Goal: Task Accomplishment & Management: Use online tool/utility

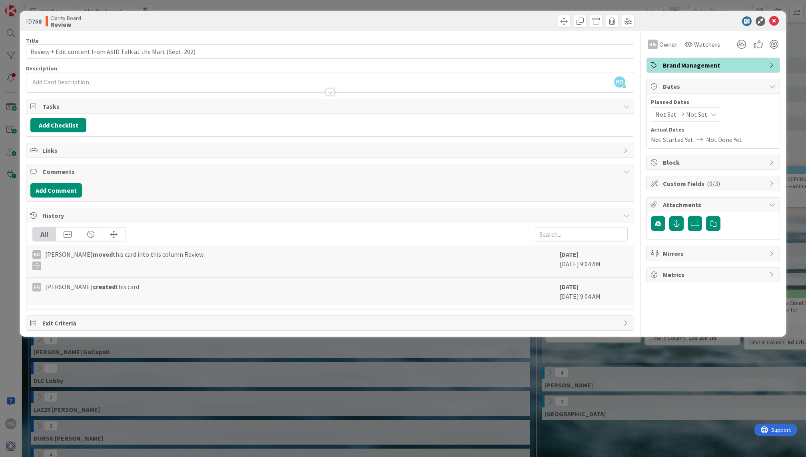
scroll to position [0, 723]
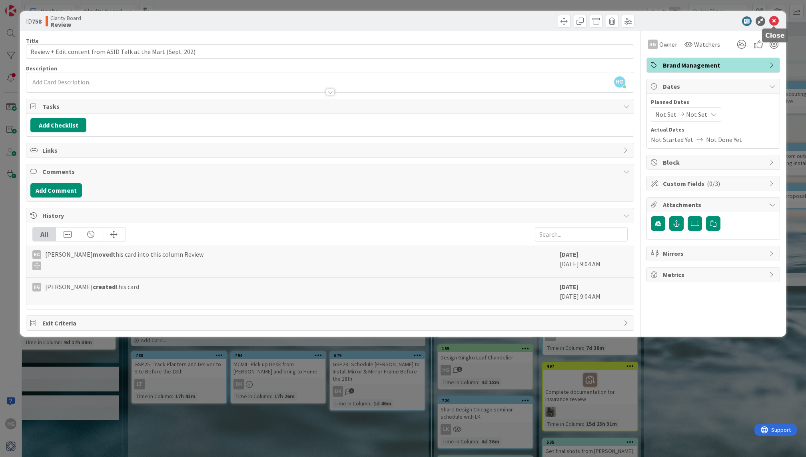
click at [773, 21] on icon at bounding box center [774, 21] width 10 height 10
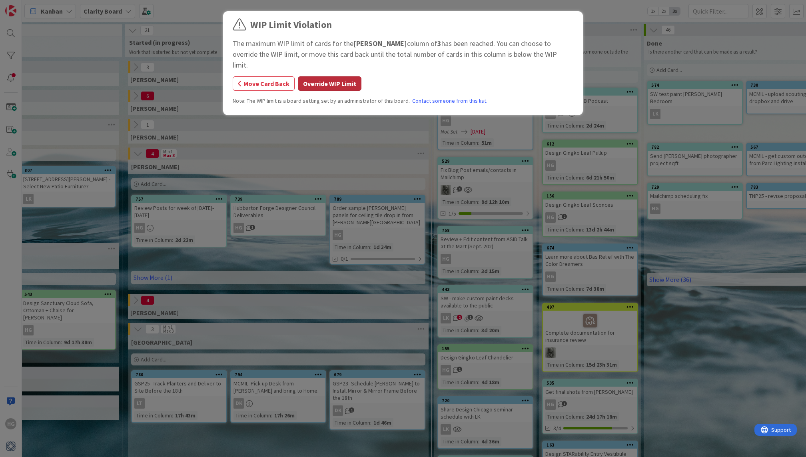
click at [354, 76] on button "Override WIP Limit" at bounding box center [330, 83] width 64 height 14
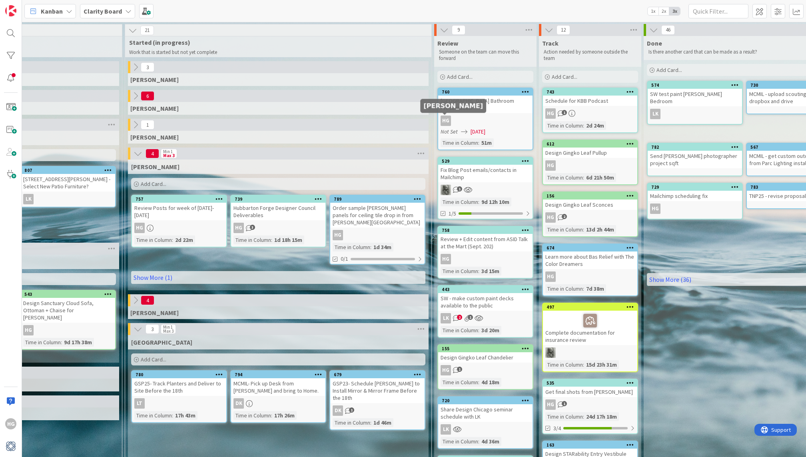
click at [442, 119] on div "HG" at bounding box center [445, 121] width 10 height 10
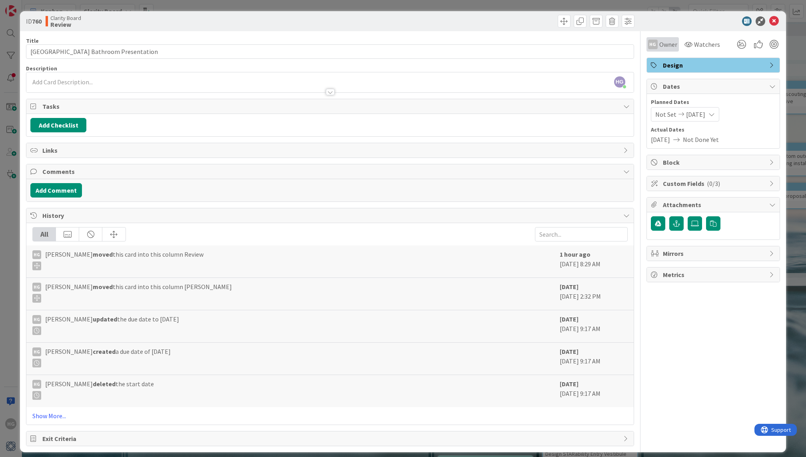
click at [665, 39] on div "HG Owner" at bounding box center [662, 44] width 32 height 14
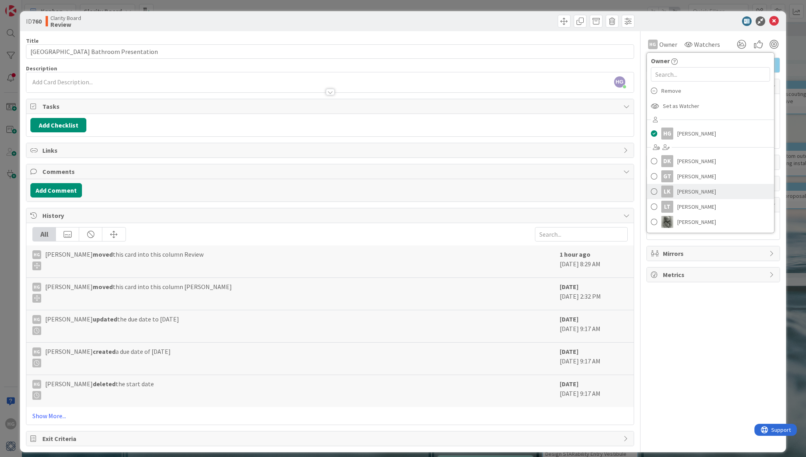
click at [666, 187] on div "LK" at bounding box center [667, 191] width 12 height 12
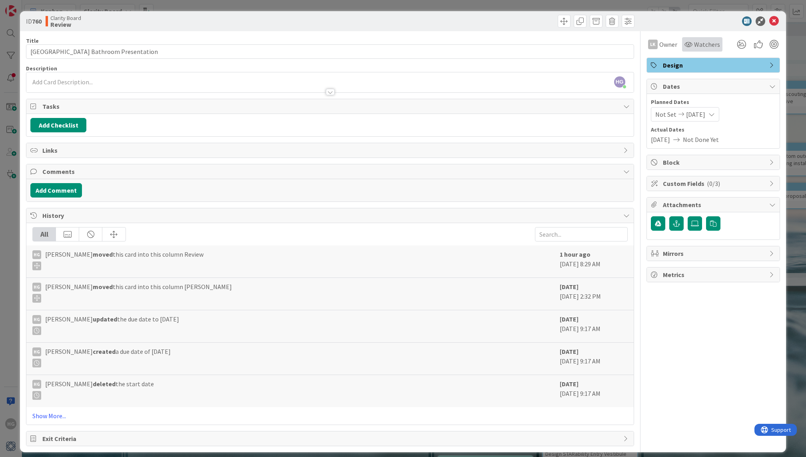
click at [690, 44] on icon at bounding box center [688, 44] width 8 height 6
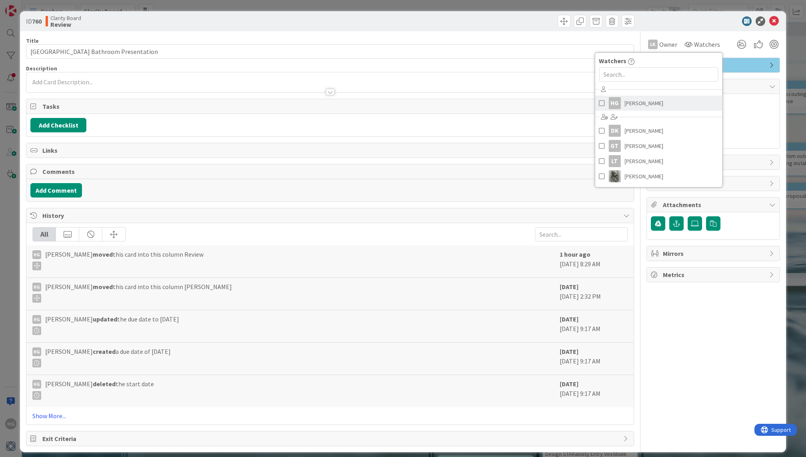
click at [643, 103] on span "[PERSON_NAME]" at bounding box center [643, 103] width 39 height 12
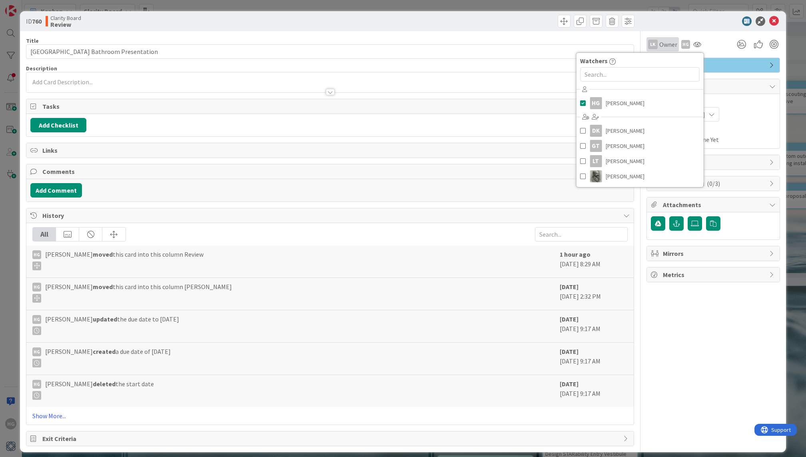
click at [667, 43] on span "Owner" at bounding box center [668, 45] width 18 height 10
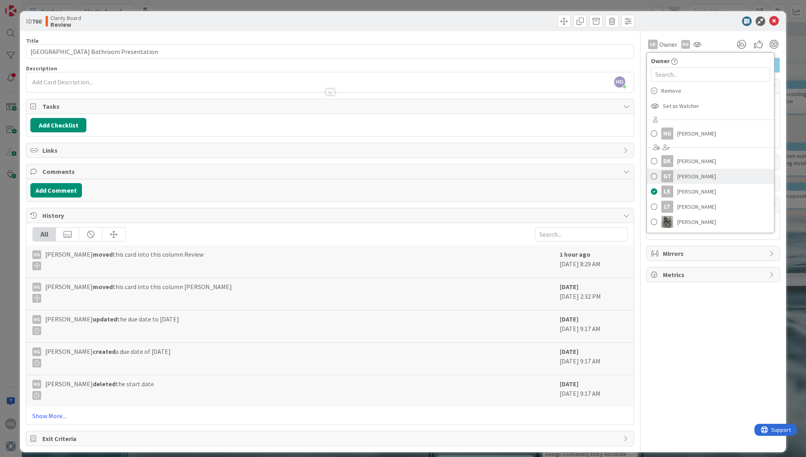
click at [679, 176] on span "[PERSON_NAME]" at bounding box center [696, 176] width 39 height 12
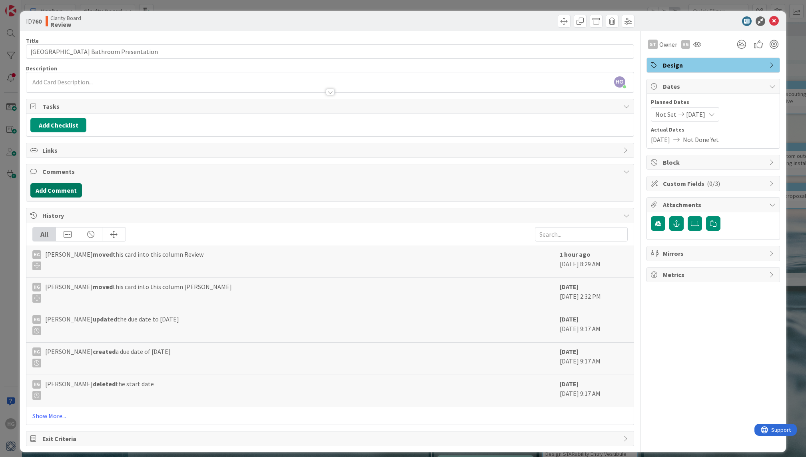
click at [56, 191] on button "Add Comment" at bounding box center [56, 190] width 52 height 14
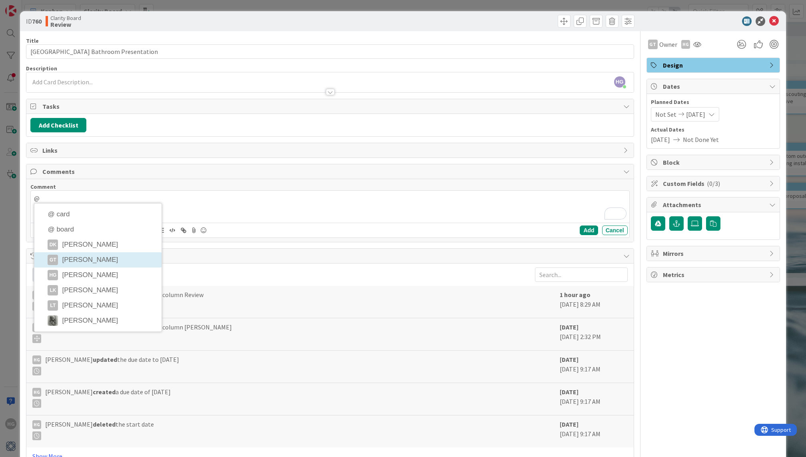
click at [76, 257] on div "Title 41 / 128 Gulfshore Playhouse Bathroom Presentation Description HG [PERSON…" at bounding box center [330, 258] width 608 height 455
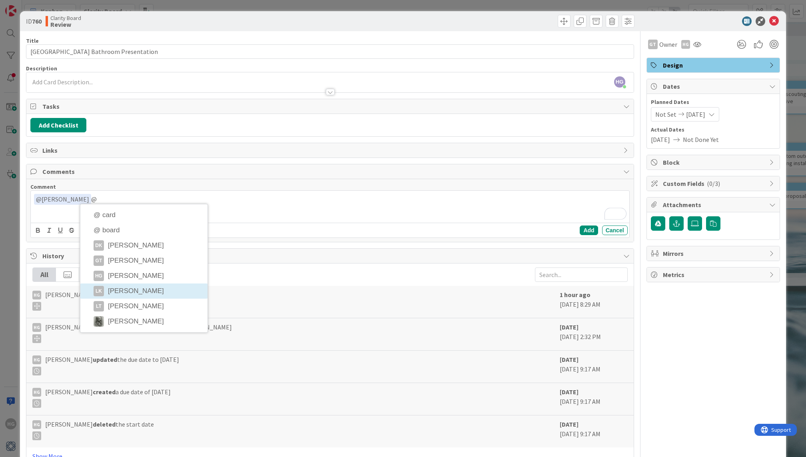
click at [129, 284] on div "Title 41 / 128 Gulfshore Playhouse Bathroom Presentation Description HG [PERSON…" at bounding box center [330, 258] width 608 height 455
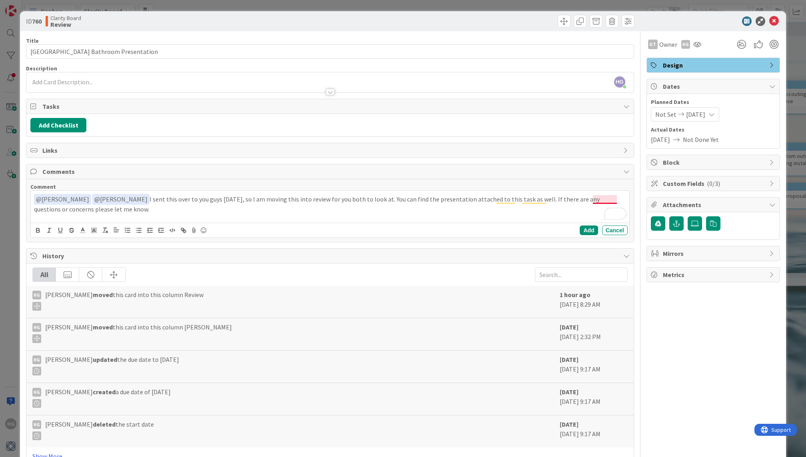
click at [606, 198] on p "﻿ @ [PERSON_NAME] ﻿ ﻿ @ [PERSON_NAME] ﻿ I sent this over to you guys [DATE], so…" at bounding box center [330, 204] width 592 height 20
click at [585, 226] on button "Add" at bounding box center [589, 230] width 18 height 10
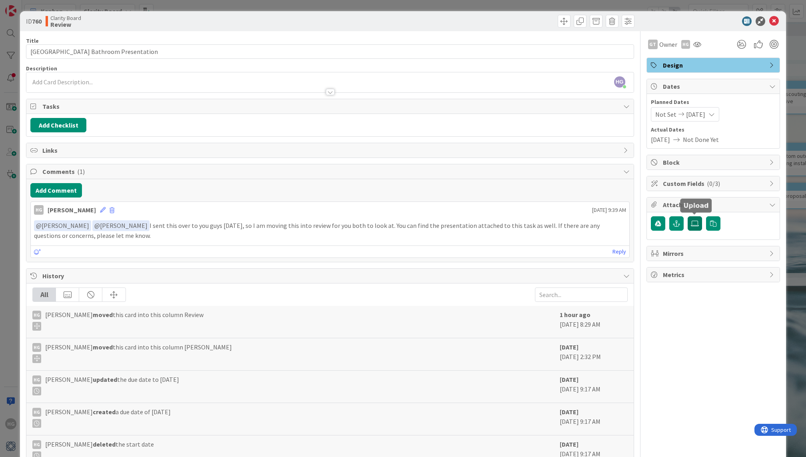
click at [692, 224] on icon at bounding box center [695, 223] width 8 height 6
click at [687, 216] on input "file" at bounding box center [687, 216] width 0 height 0
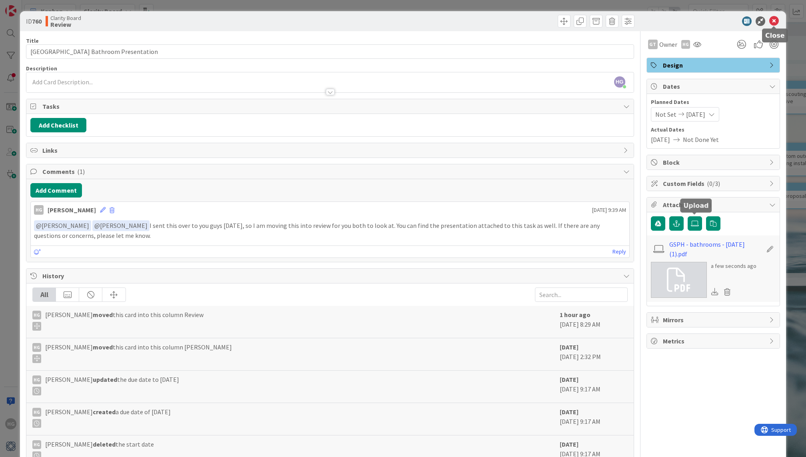
click at [776, 22] on icon at bounding box center [774, 21] width 10 height 10
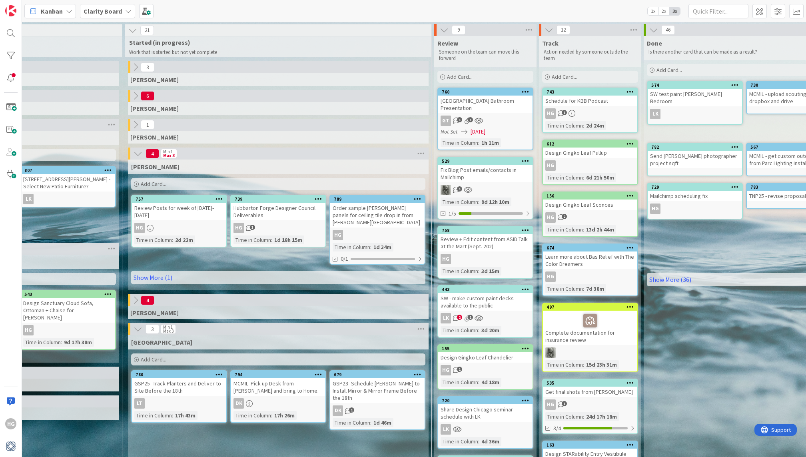
click at [501, 172] on div "Fix Blog Post emails/contacts in Mailchimp" at bounding box center [485, 174] width 94 height 18
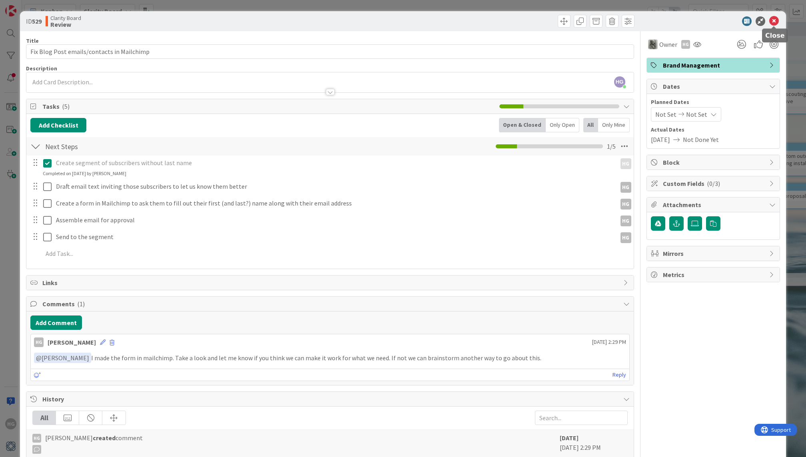
click at [775, 18] on icon at bounding box center [774, 21] width 10 height 10
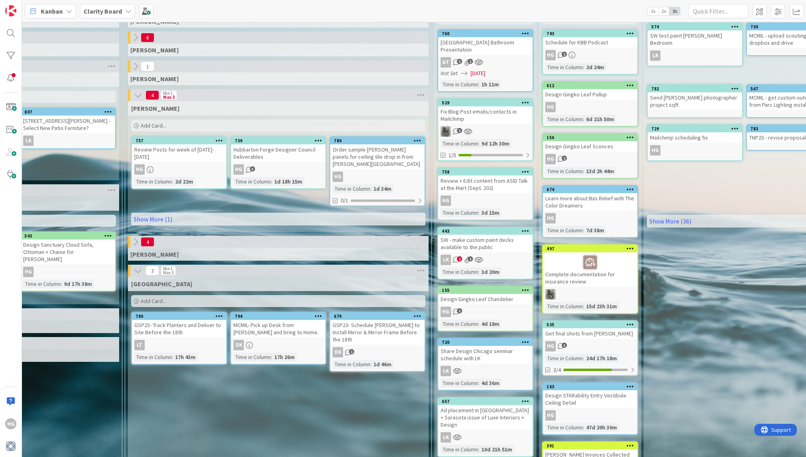
scroll to position [58, 723]
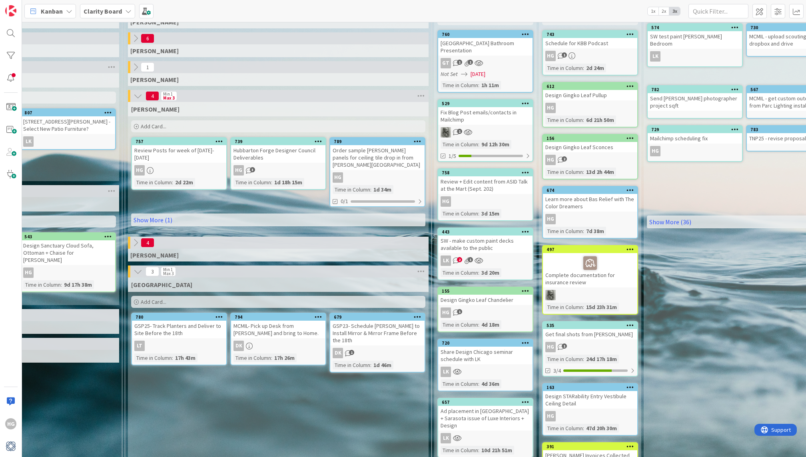
click at [506, 241] on div "SW - make custom paint decks available to the public" at bounding box center [485, 244] width 94 height 18
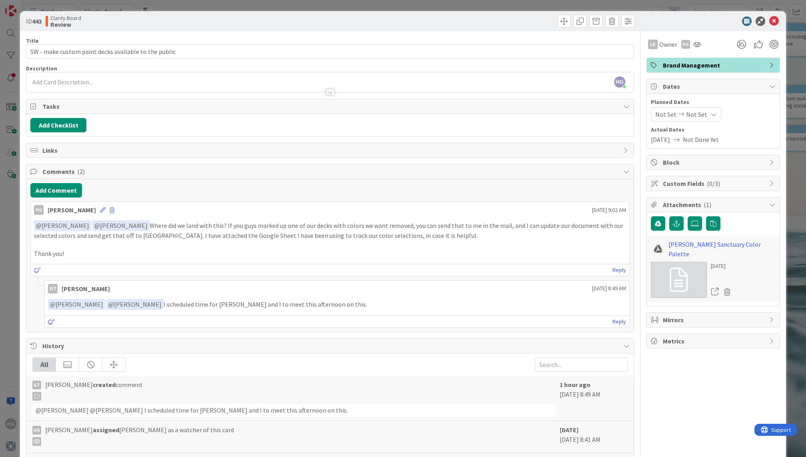
click at [49, 319] on icon at bounding box center [51, 322] width 7 height 6
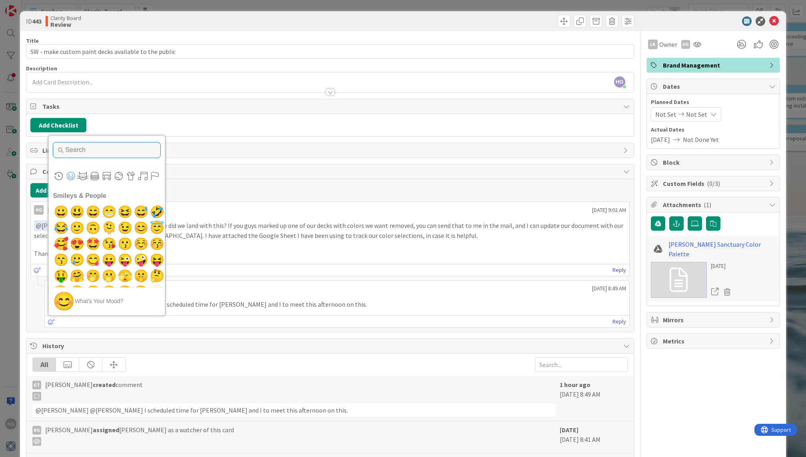
click at [79, 150] on input "Type to search for an emoji" at bounding box center [107, 150] width 108 height 16
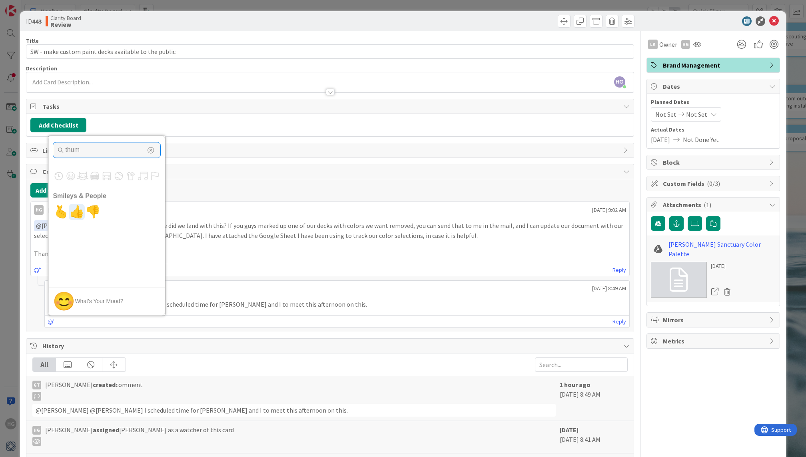
type input "thum"
click at [78, 214] on span "👍" at bounding box center [77, 212] width 19 height 16
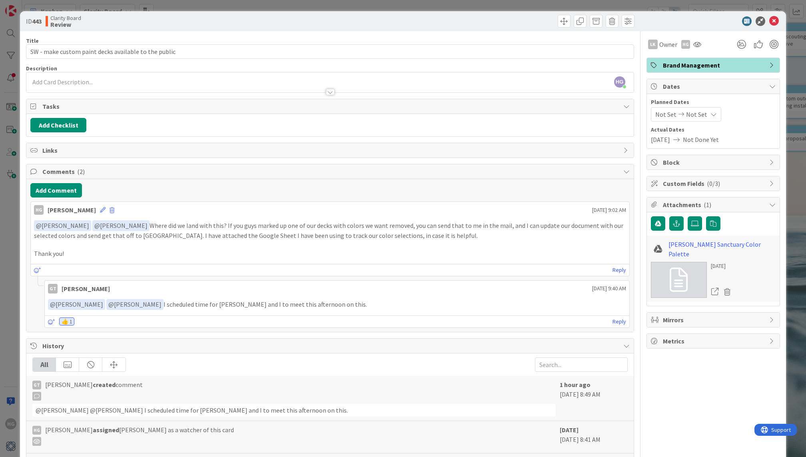
click at [768, 24] on div at bounding box center [708, 21] width 141 height 10
click at [773, 24] on icon at bounding box center [774, 21] width 10 height 10
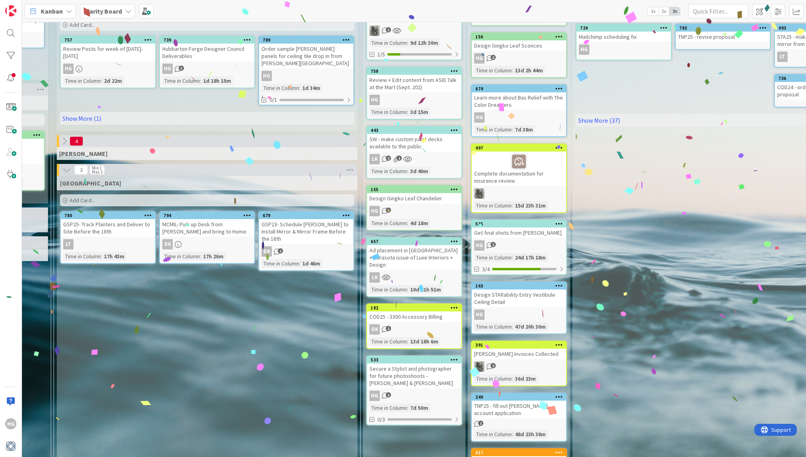
scroll to position [162, 795]
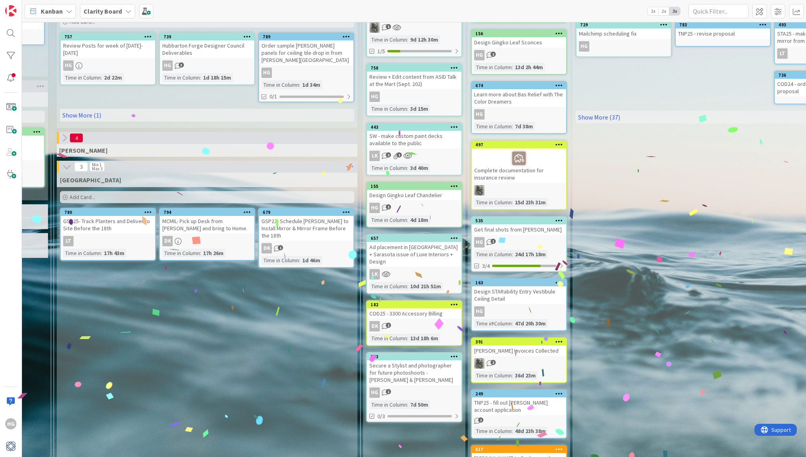
click at [425, 250] on div "Ad placement in [GEOGRAPHIC_DATA] + Sarasota issue of Luxe Interiors + Design" at bounding box center [414, 254] width 94 height 25
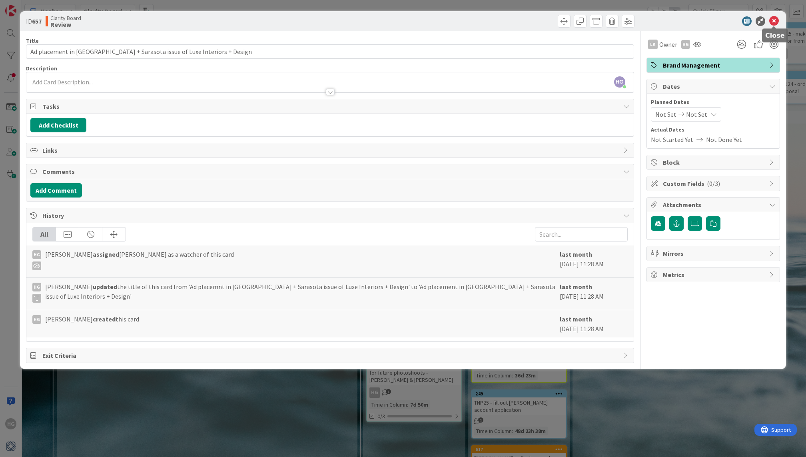
click at [777, 20] on icon at bounding box center [774, 21] width 10 height 10
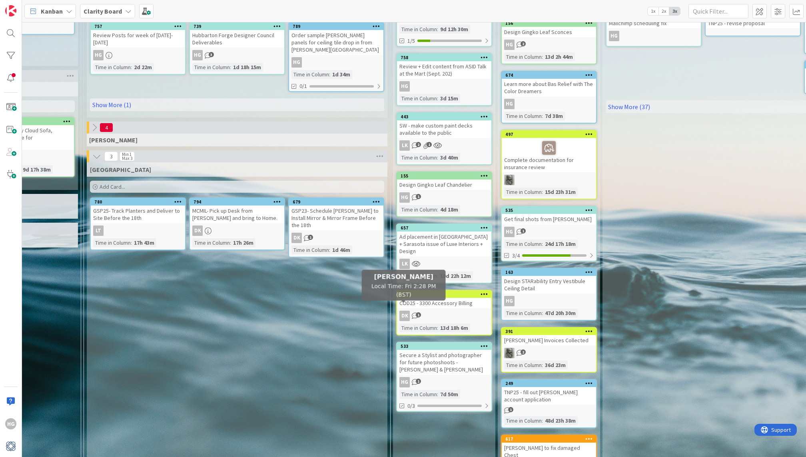
scroll to position [172, 765]
click at [424, 360] on div "Secure a Stylist and photographer for future photoshoots - [PERSON_NAME] & [PER…" at bounding box center [444, 362] width 94 height 25
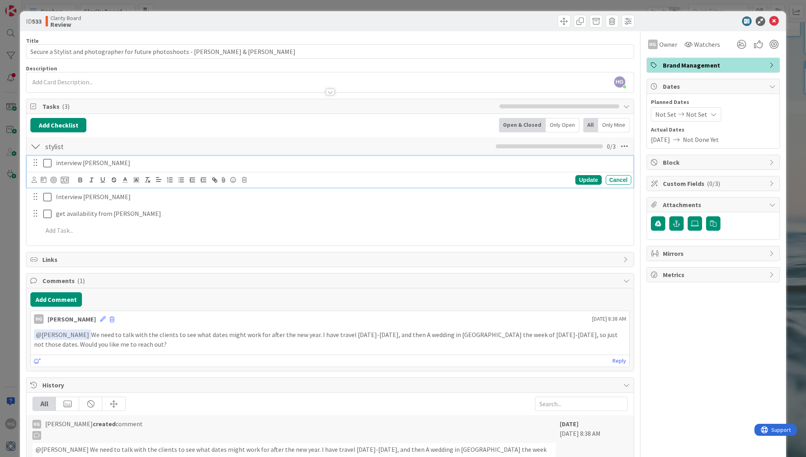
click at [46, 165] on icon at bounding box center [47, 163] width 8 height 10
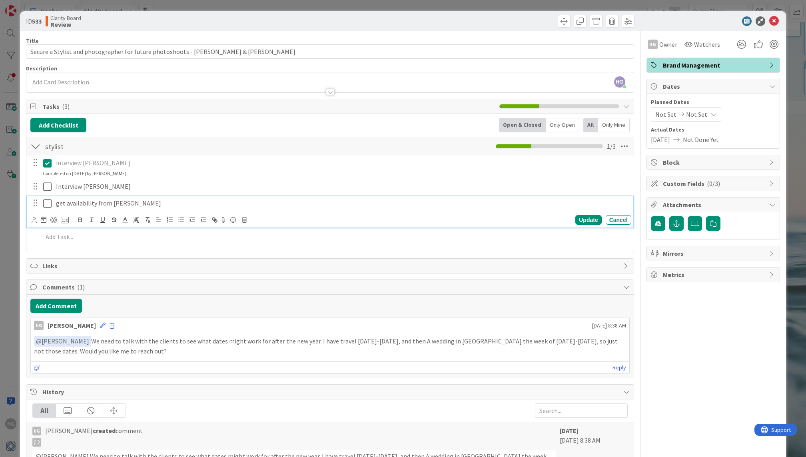
click at [48, 203] on icon at bounding box center [47, 204] width 8 height 10
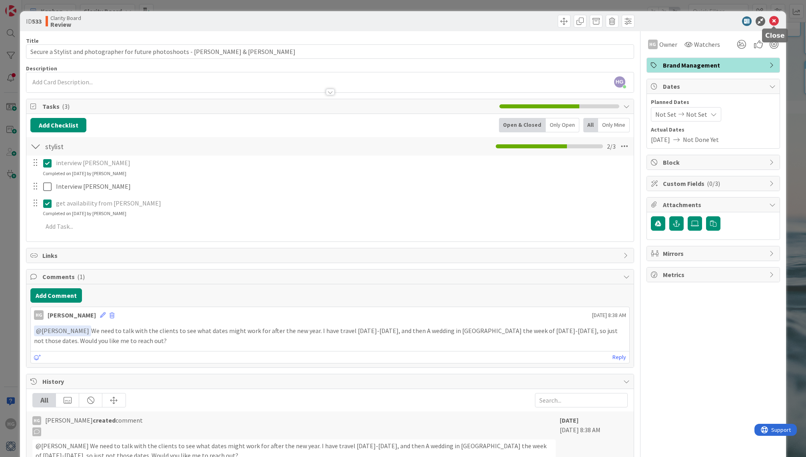
click at [773, 19] on icon at bounding box center [774, 21] width 10 height 10
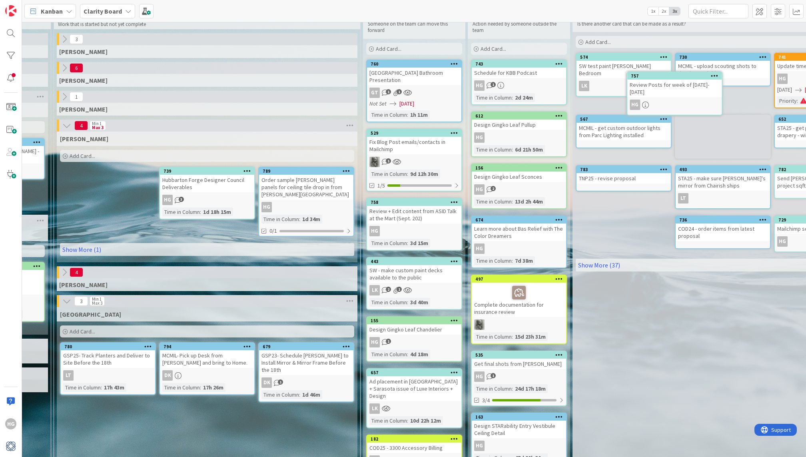
scroll to position [28, 795]
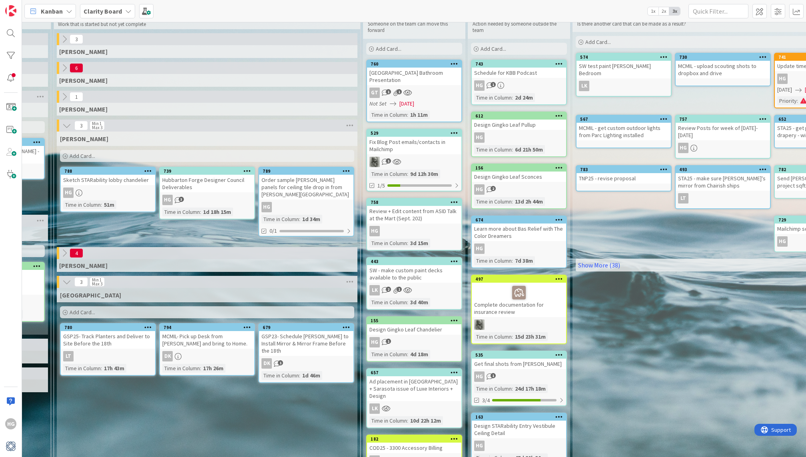
drag, startPoint x: 138, startPoint y: 149, endPoint x: 188, endPoint y: 13, distance: 144.3
